Goal: Information Seeking & Learning: Learn about a topic

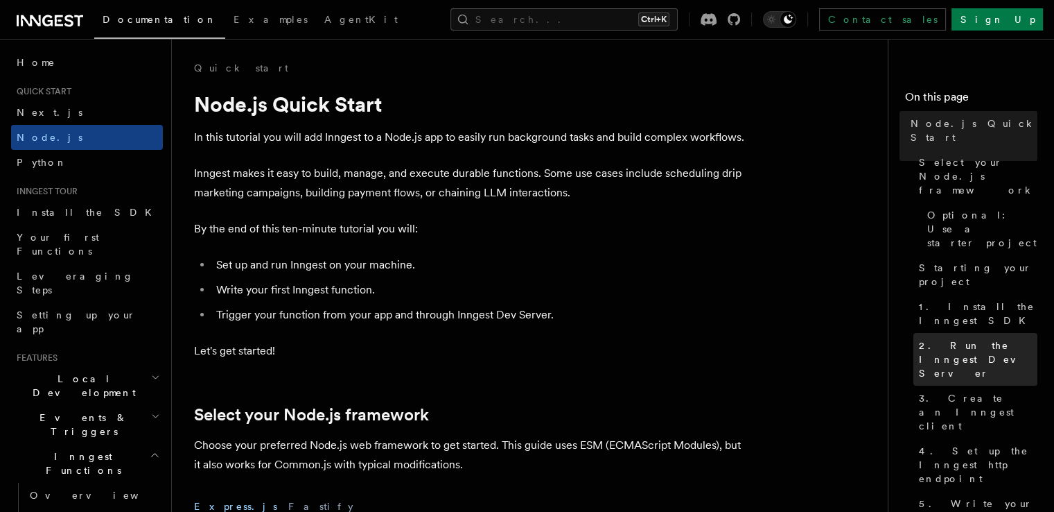
click at [947, 338] on span "2. Run the Inngest Dev Server" at bounding box center [978, 359] width 119 height 42
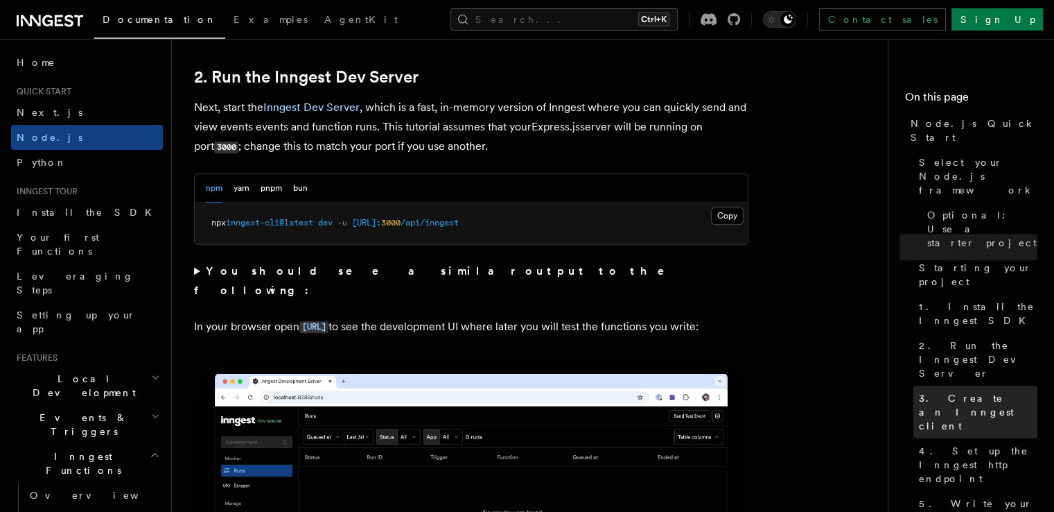
click at [930, 391] on span "3. Create an Inngest client" at bounding box center [978, 412] width 119 height 42
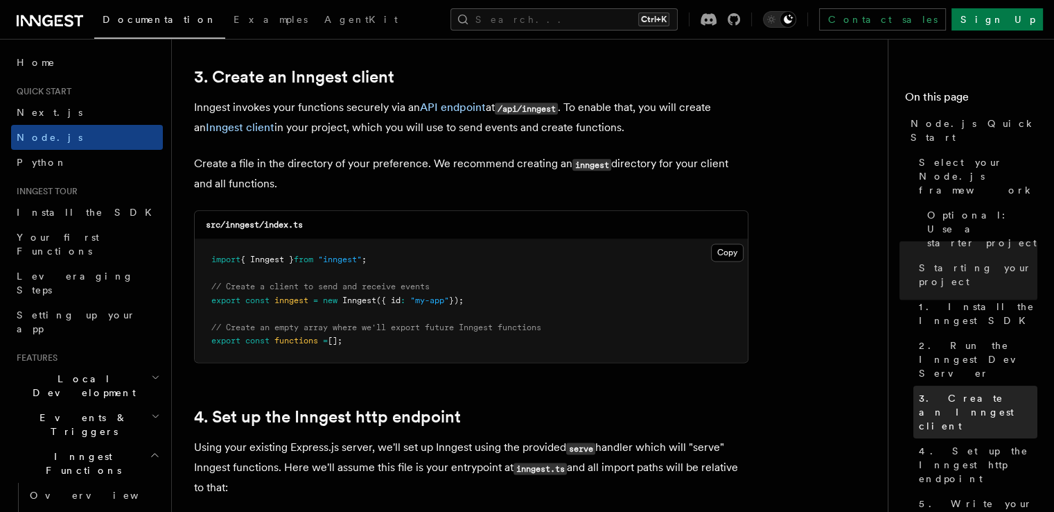
scroll to position [1756, 0]
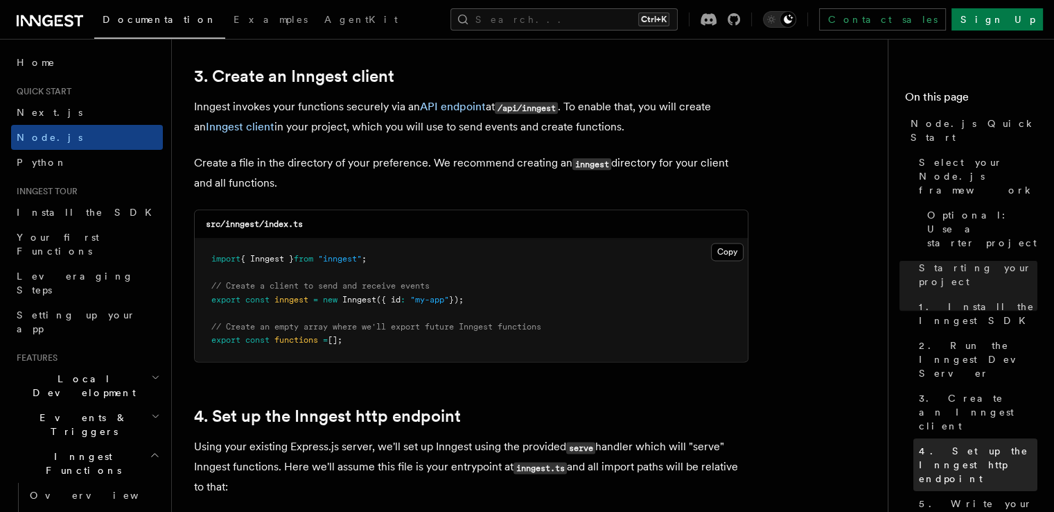
click at [980, 438] on link "4. Set up the Inngest http endpoint" at bounding box center [976, 464] width 124 height 53
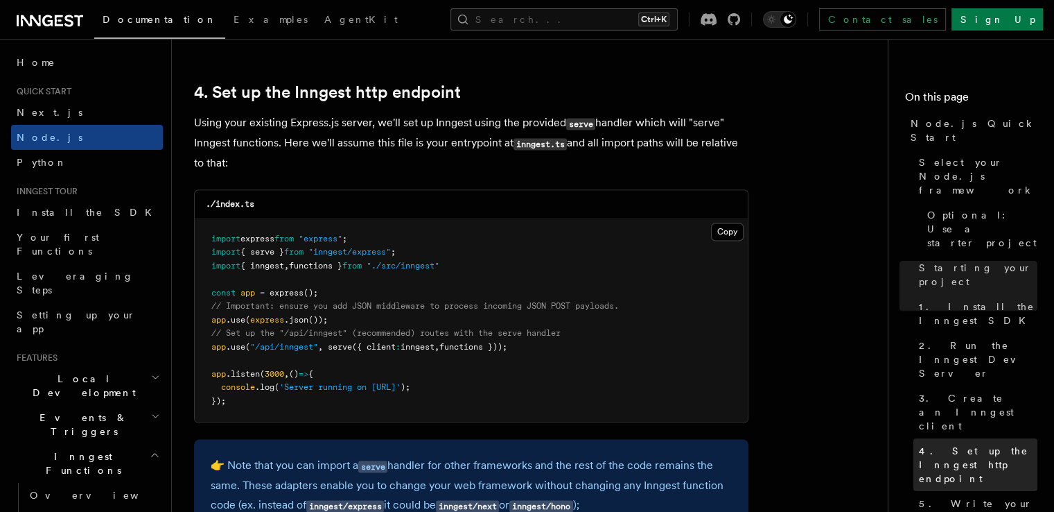
scroll to position [2096, 0]
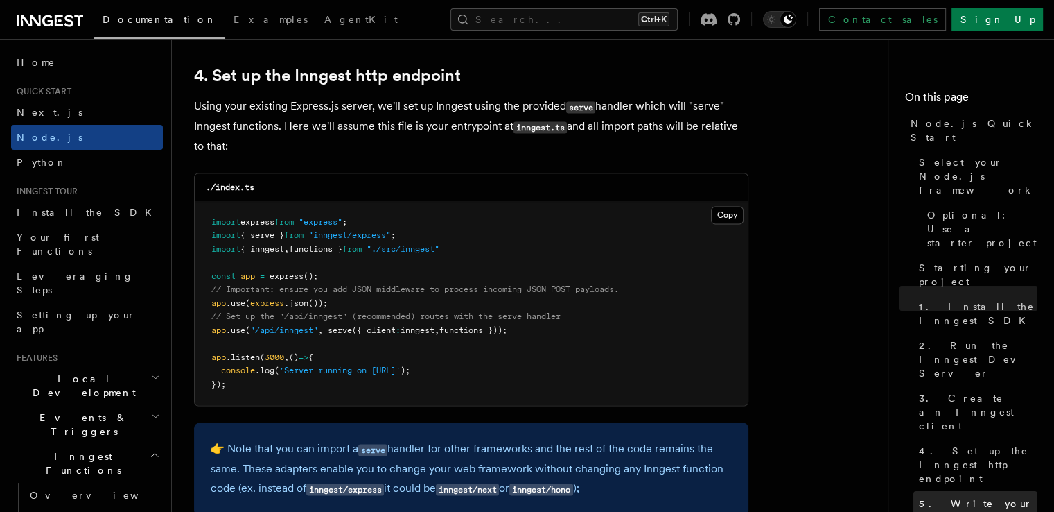
click at [971, 496] on span "5. Write your first Inngest function" at bounding box center [978, 517] width 119 height 42
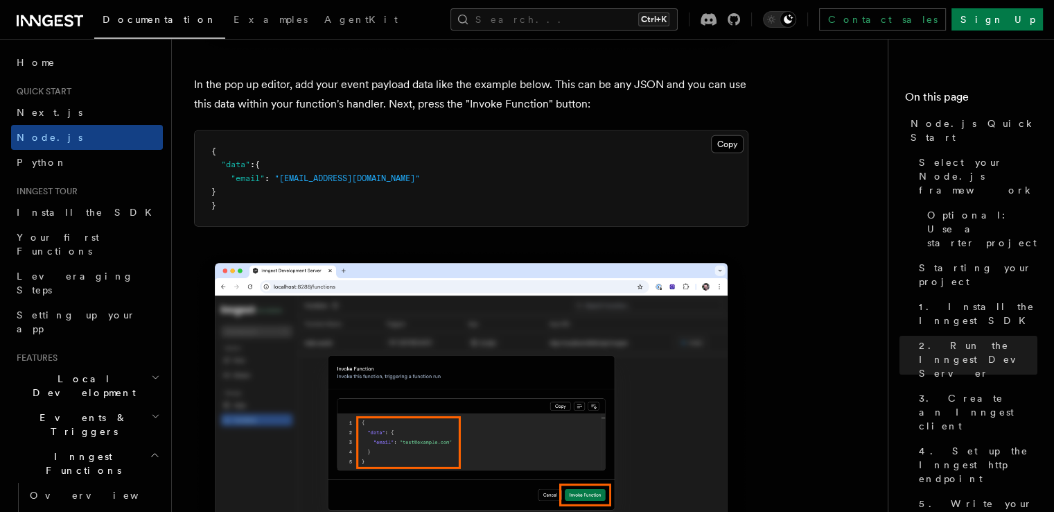
scroll to position [3459, 0]
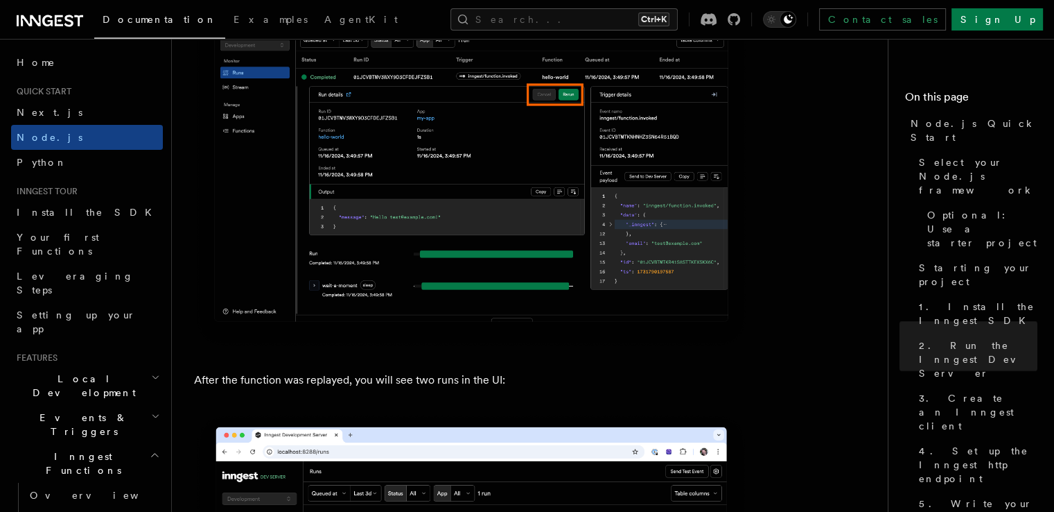
scroll to position [6398, 0]
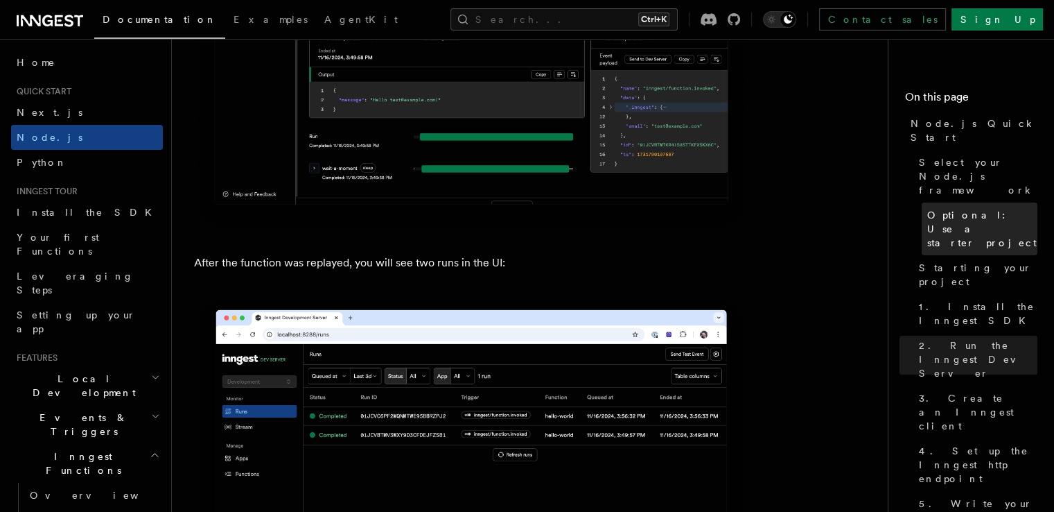
click at [928, 208] on span "Optional: Use a starter project" at bounding box center [983, 229] width 110 height 42
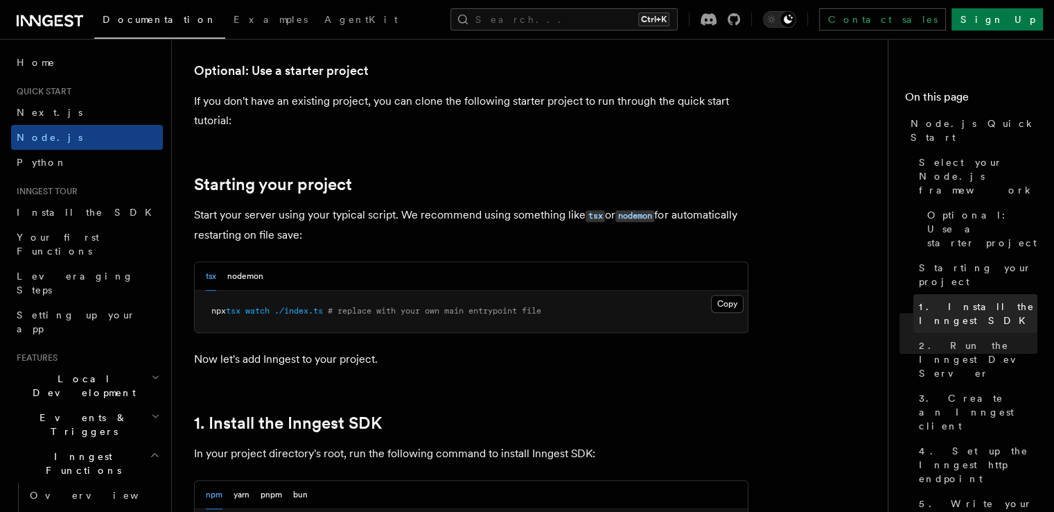
click at [914, 294] on link "1. Install the Inngest SDK" at bounding box center [976, 313] width 124 height 39
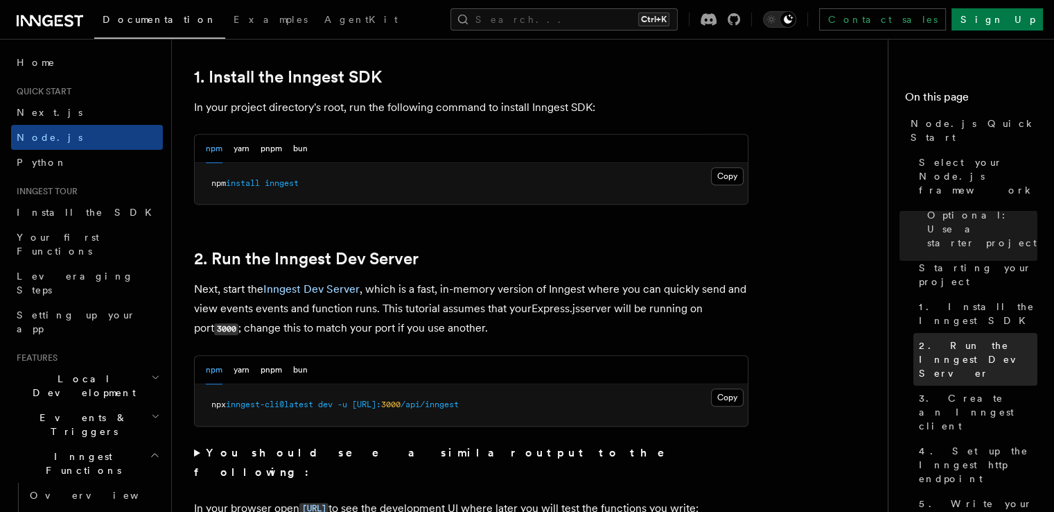
click at [919, 338] on span "2. Run the Inngest Dev Server" at bounding box center [978, 359] width 119 height 42
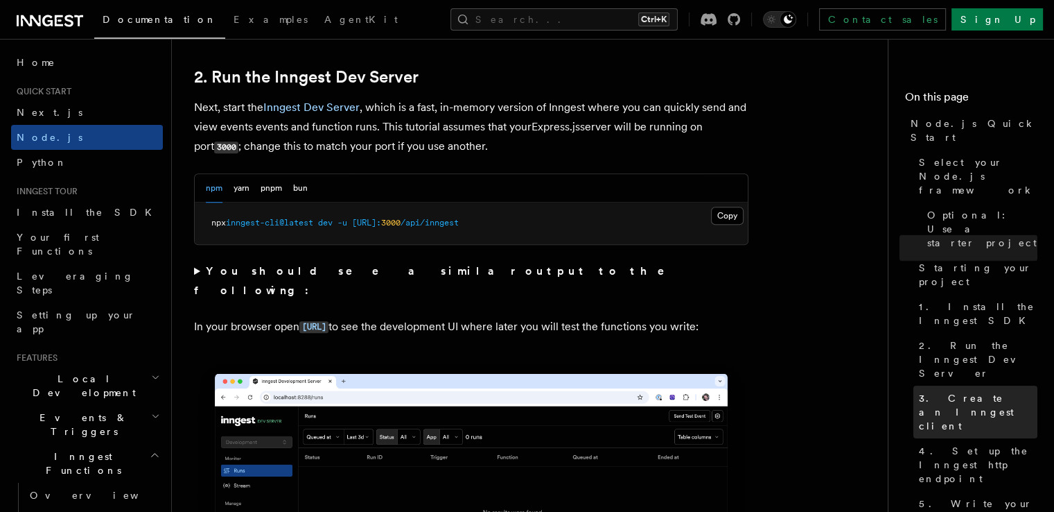
click at [919, 391] on span "3. Create an Inngest client" at bounding box center [978, 412] width 119 height 42
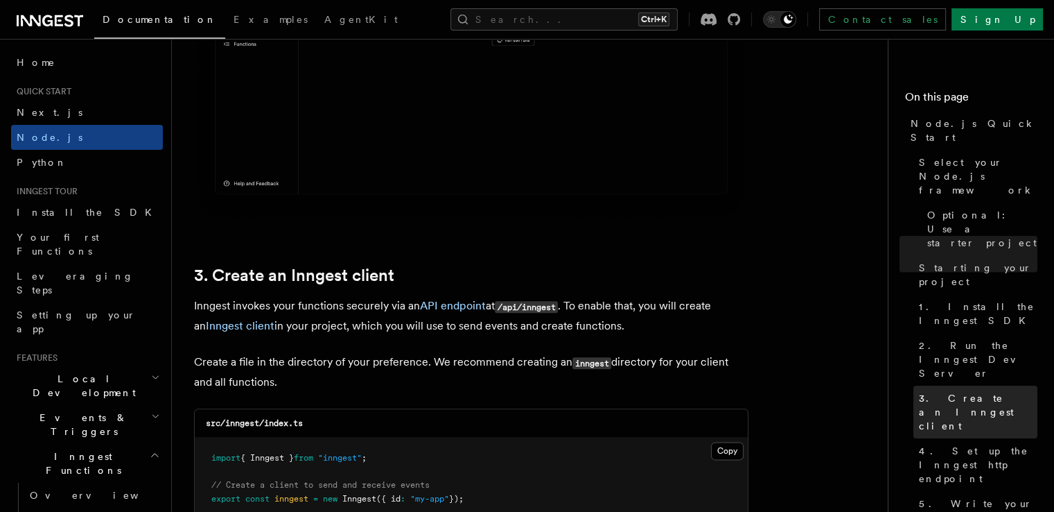
scroll to position [1756, 0]
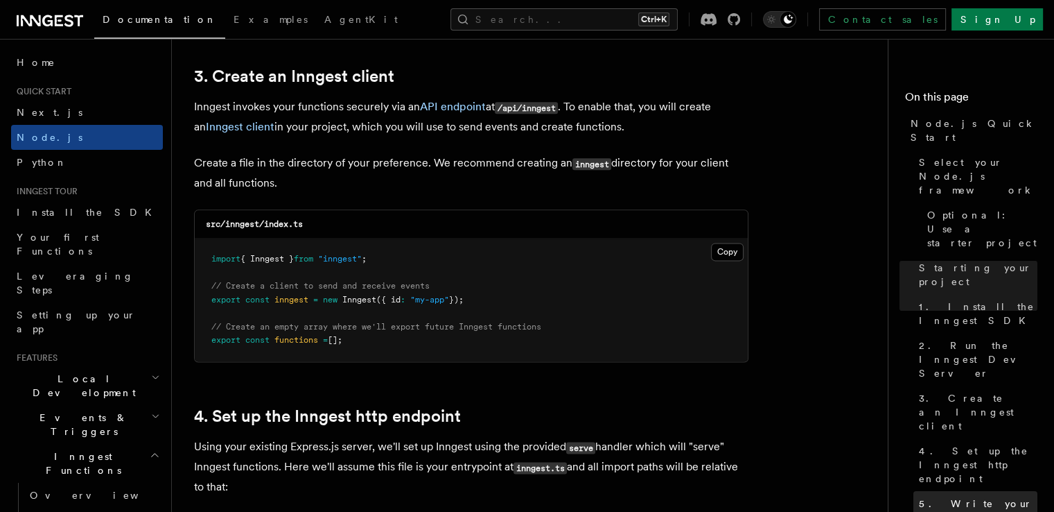
click at [919, 496] on span "5. Write your first Inngest function" at bounding box center [978, 517] width 119 height 42
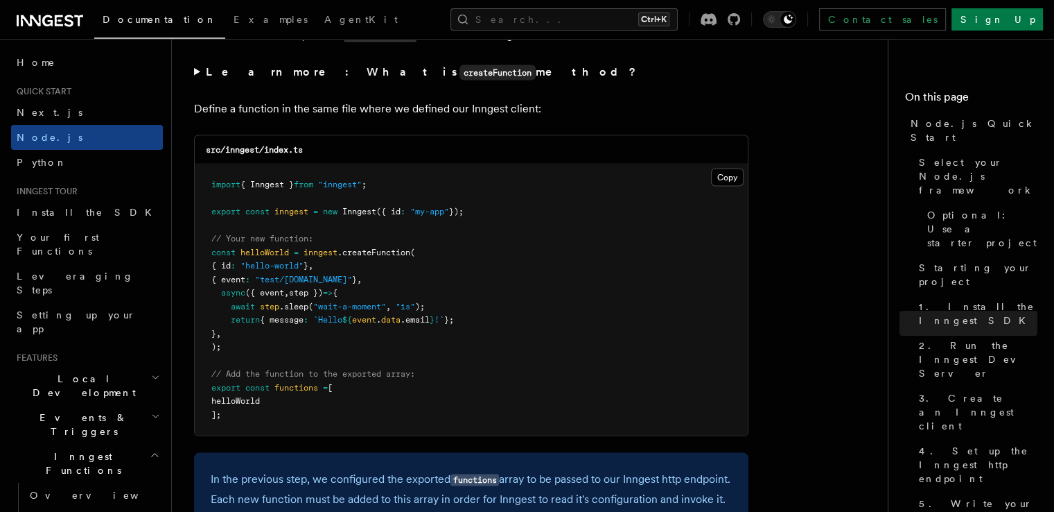
scroll to position [2802, 0]
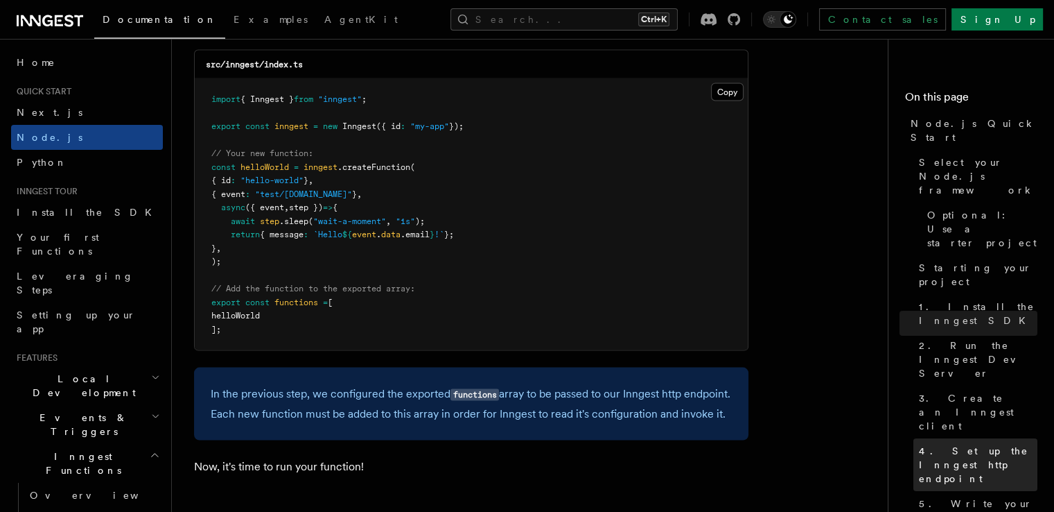
click at [914, 438] on link "4. Set up the Inngest http endpoint" at bounding box center [976, 464] width 124 height 53
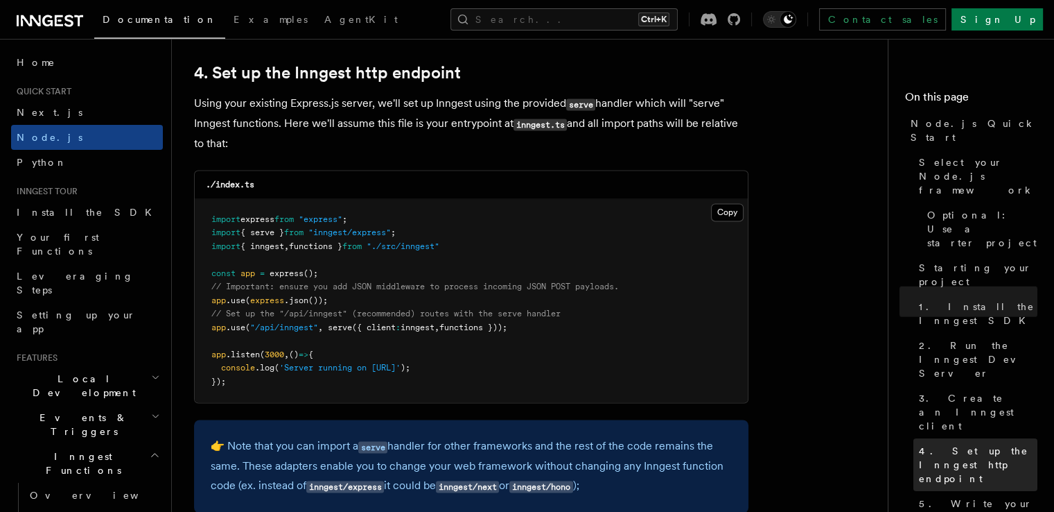
scroll to position [2096, 0]
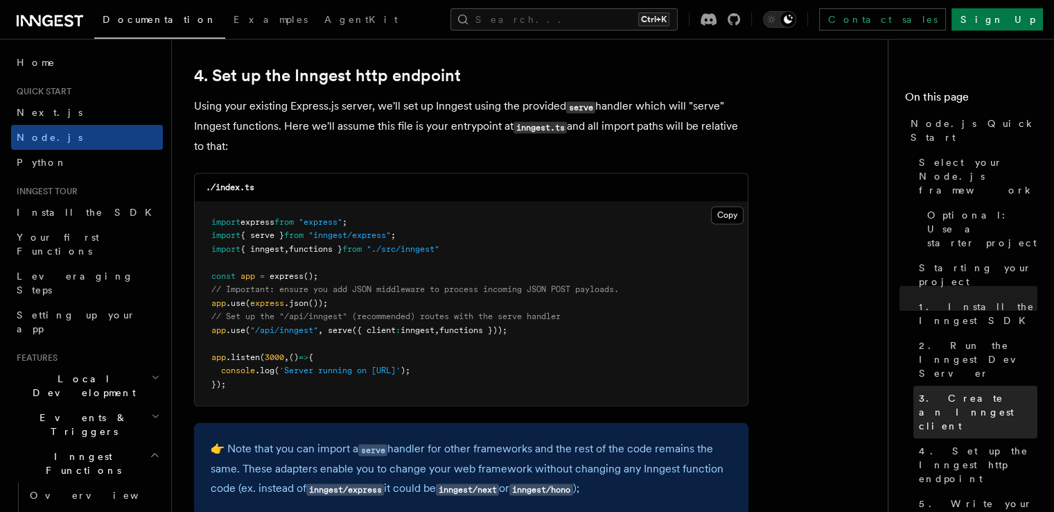
click at [919, 391] on span "3. Create an Inngest client" at bounding box center [978, 412] width 119 height 42
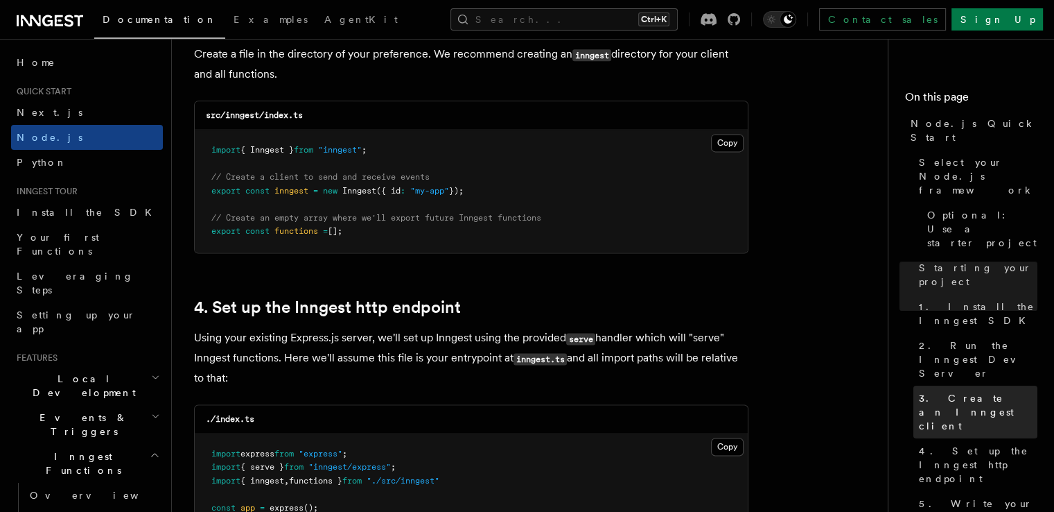
scroll to position [1756, 0]
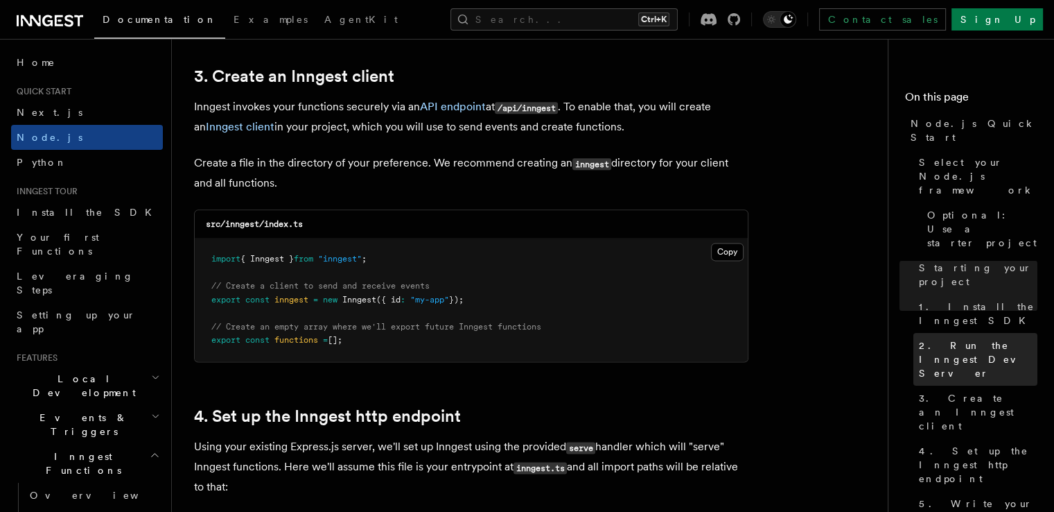
click at [919, 338] on span "2. Run the Inngest Dev Server" at bounding box center [978, 359] width 119 height 42
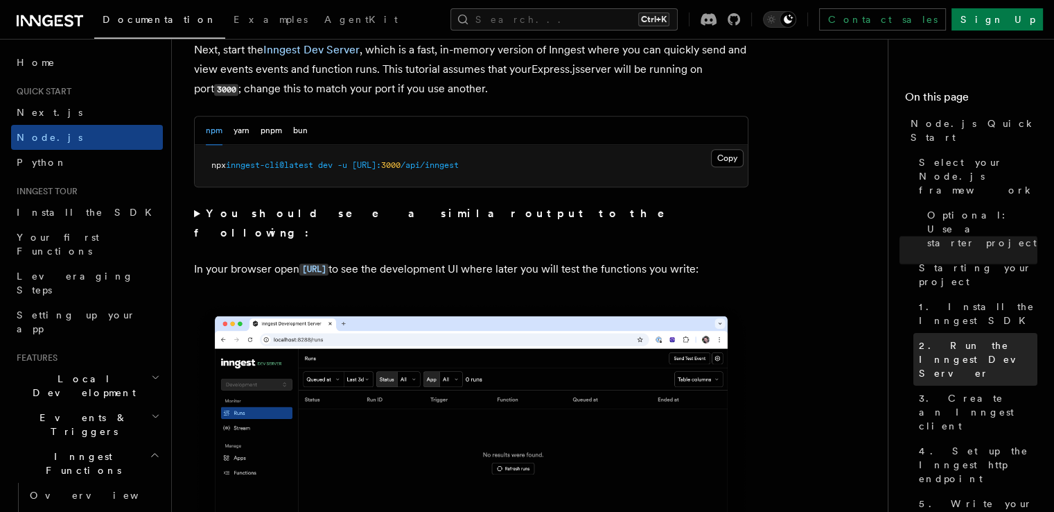
scroll to position [1071, 0]
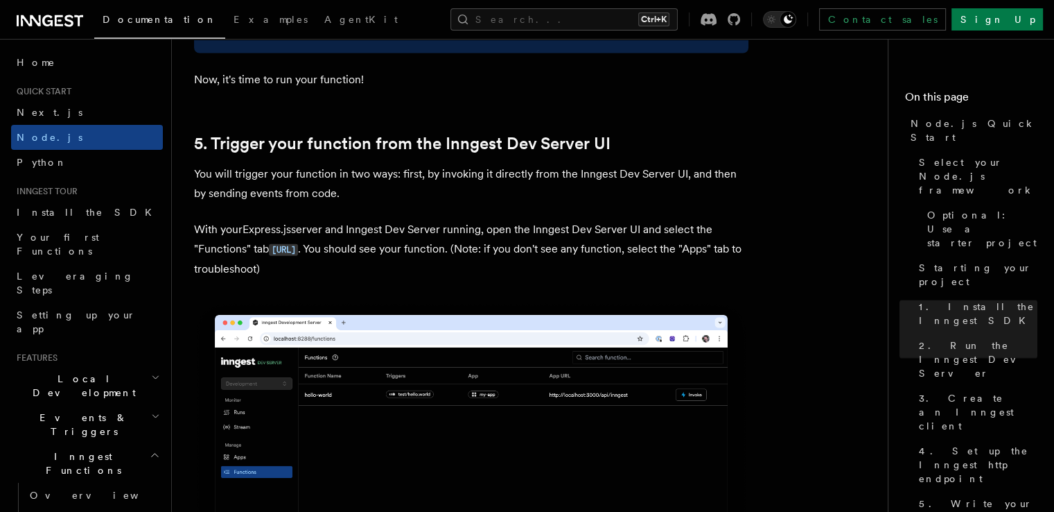
scroll to position [3279, 0]
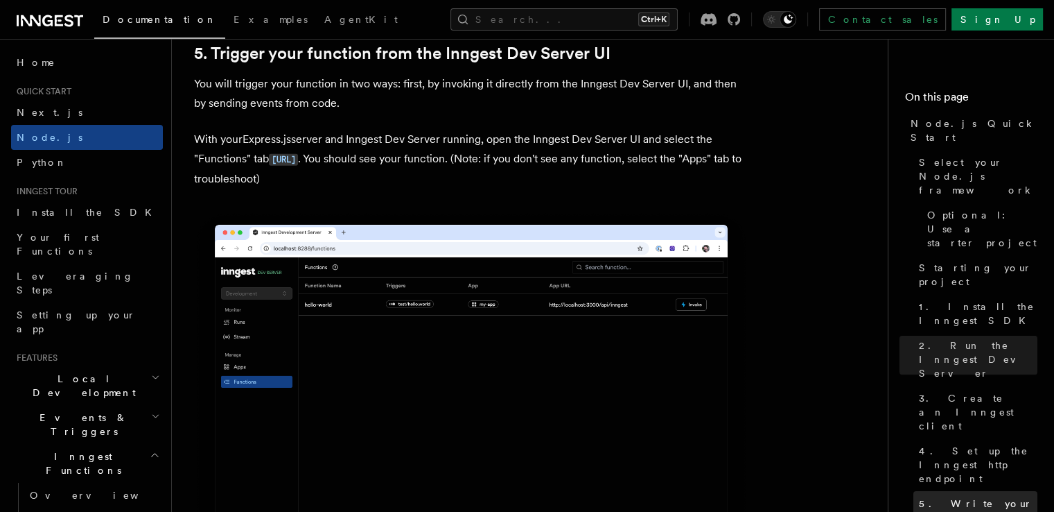
click at [930, 491] on link "5. Write your first Inngest function" at bounding box center [976, 517] width 124 height 53
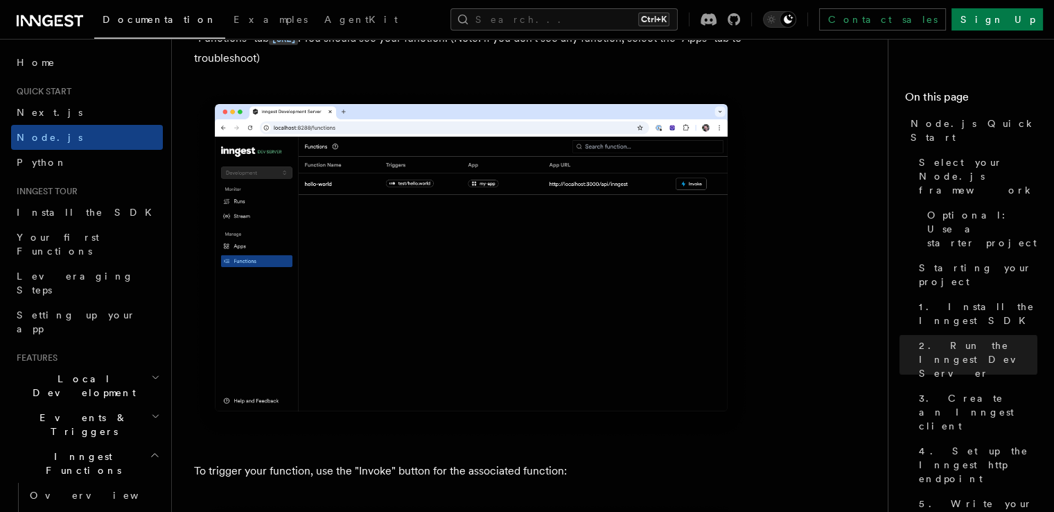
scroll to position [2108, 0]
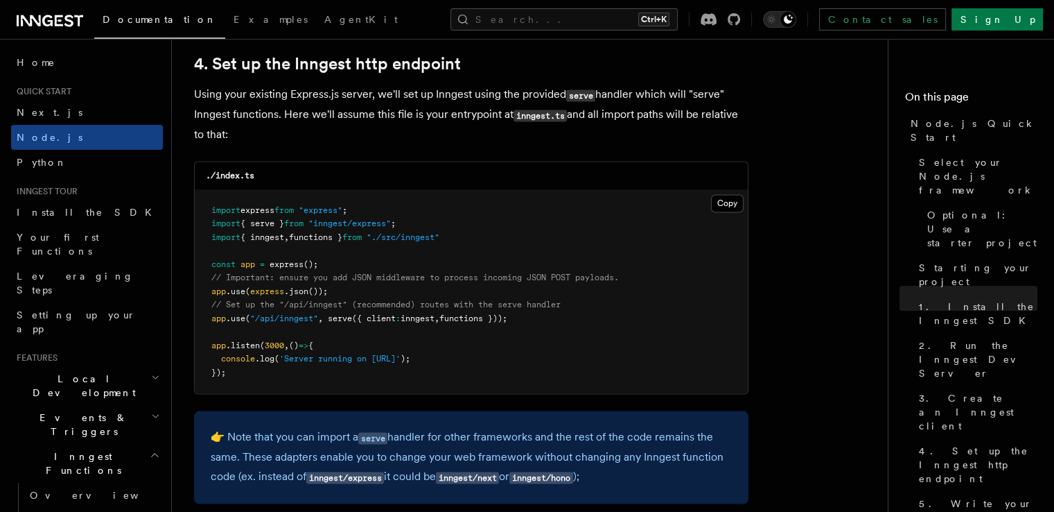
click at [122, 366] on h2 "Local Development" at bounding box center [87, 385] width 152 height 39
click at [55, 412] on span "Overview" at bounding box center [101, 417] width 143 height 11
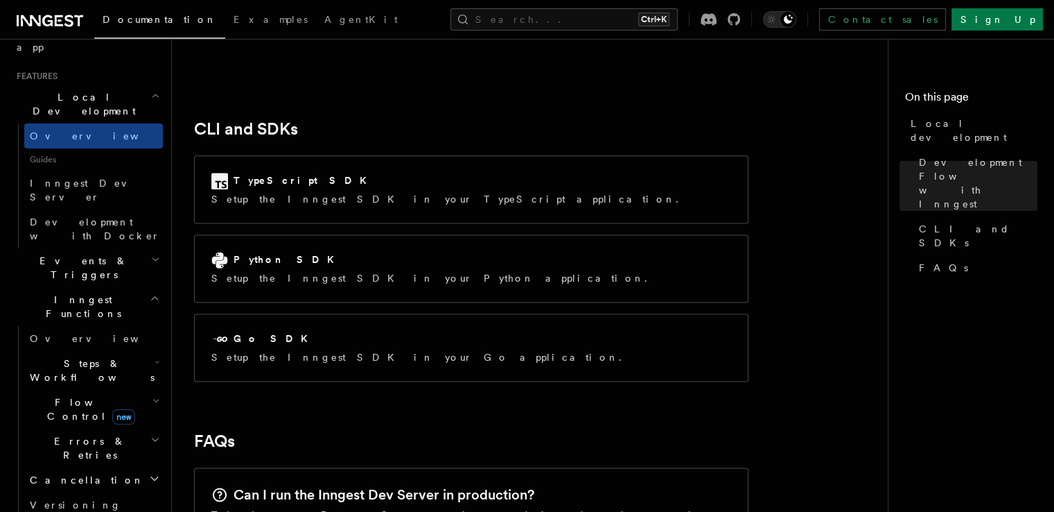
scroll to position [397, 0]
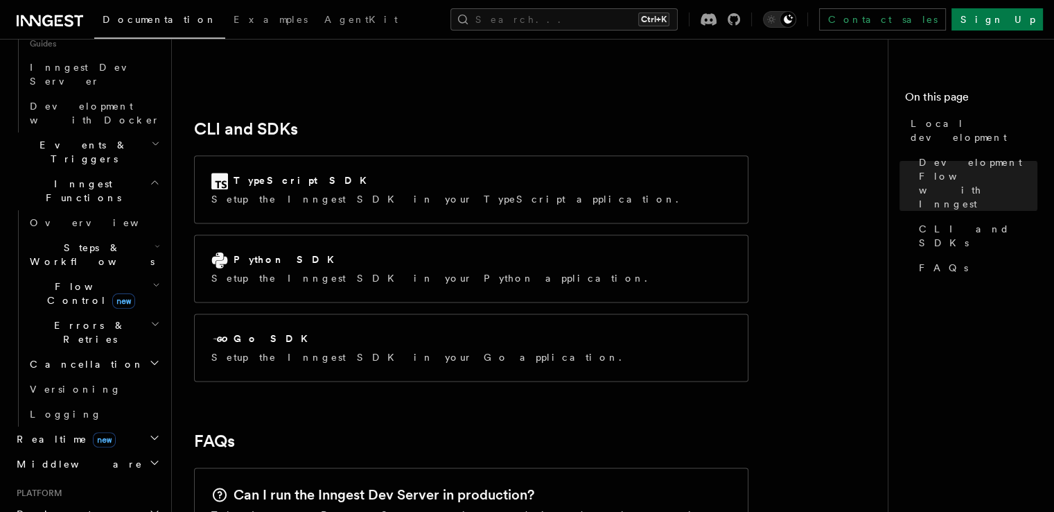
click at [83, 451] on h2 "Middleware" at bounding box center [87, 463] width 152 height 25
click at [120, 501] on link "Creating middleware" at bounding box center [93, 520] width 139 height 39
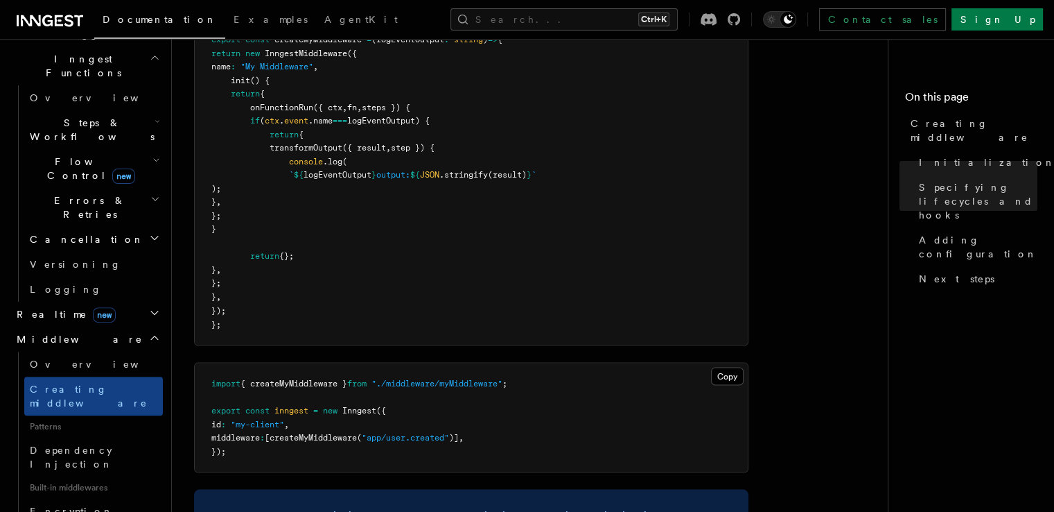
scroll to position [2338, 0]
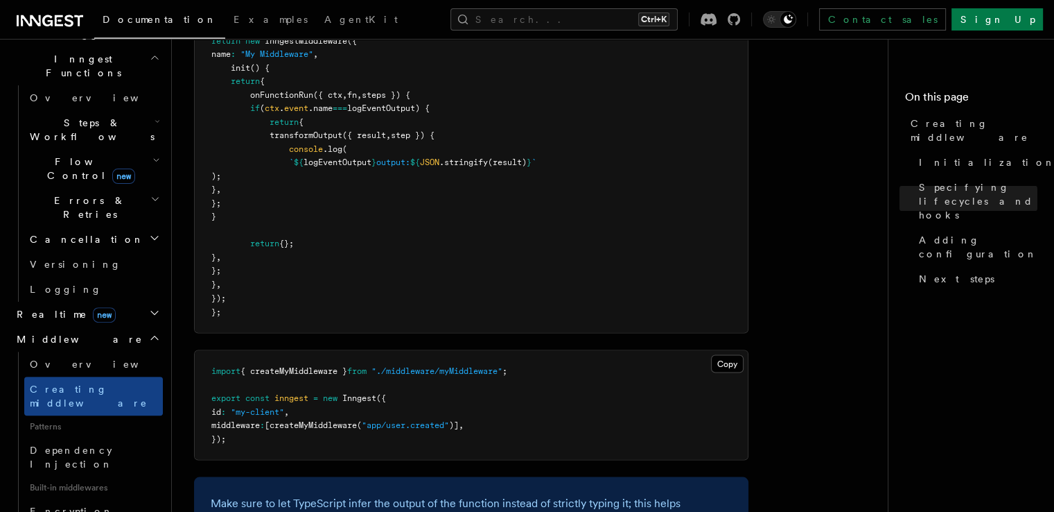
click at [135, 188] on h2 "Errors & Retries" at bounding box center [93, 207] width 139 height 39
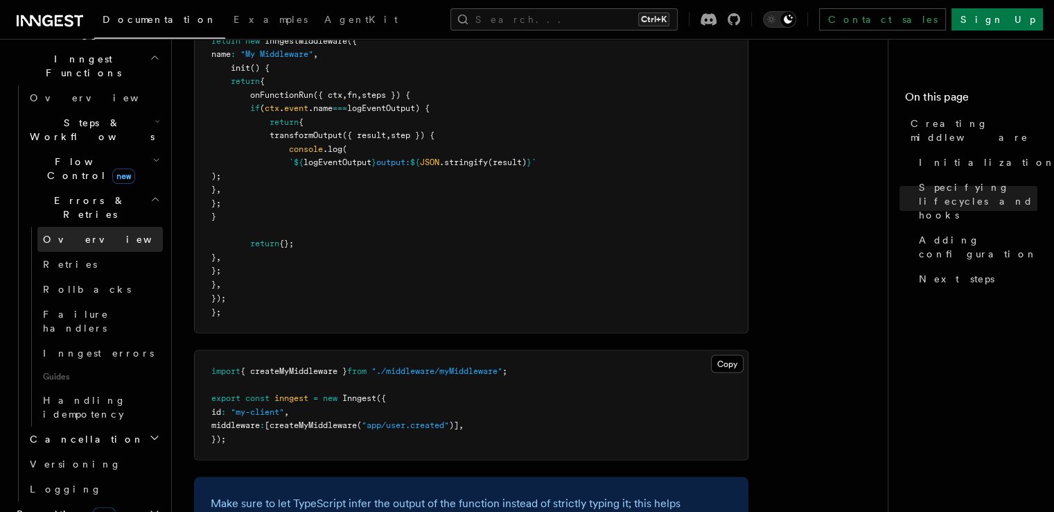
click at [100, 227] on link "Overview" at bounding box center [99, 239] width 125 height 25
